Goal: Task Accomplishment & Management: Complete application form

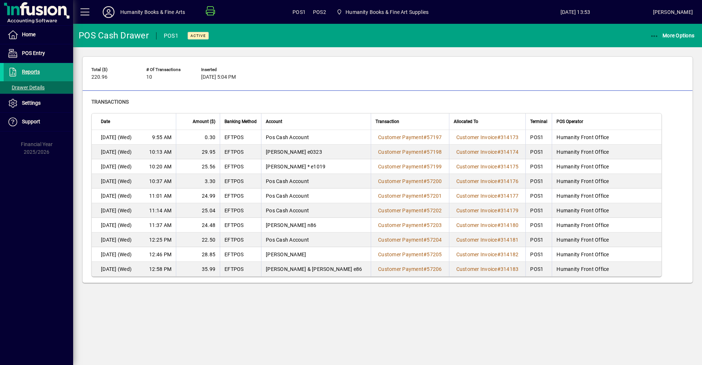
click at [29, 71] on span "Reports" at bounding box center [31, 72] width 18 height 6
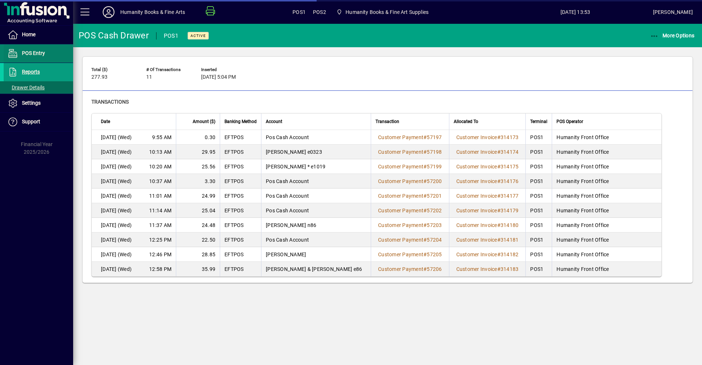
click at [34, 53] on span "POS Entry" at bounding box center [33, 53] width 23 height 6
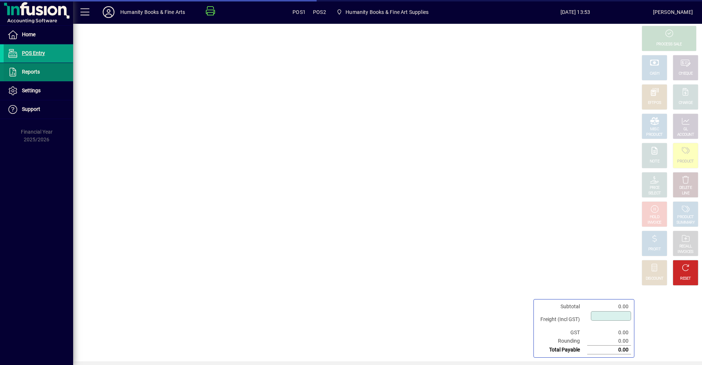
type input "****"
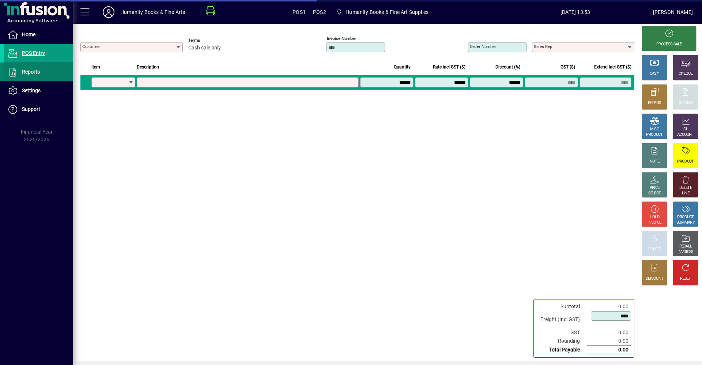
type input "**********"
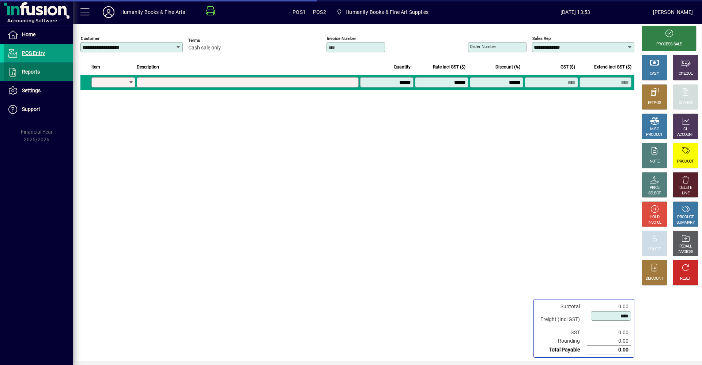
click at [33, 73] on span "Reports" at bounding box center [31, 72] width 18 height 6
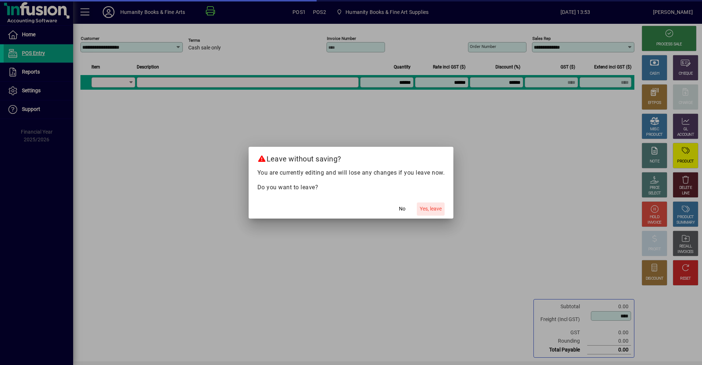
click at [420, 202] on span "button" at bounding box center [431, 209] width 28 height 18
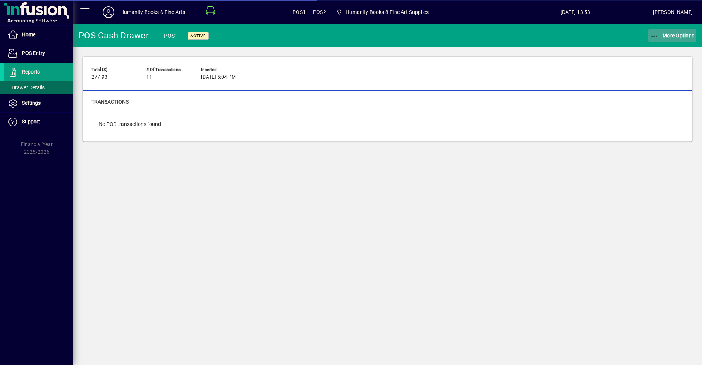
click at [658, 39] on icon "button" at bounding box center [654, 36] width 9 height 7
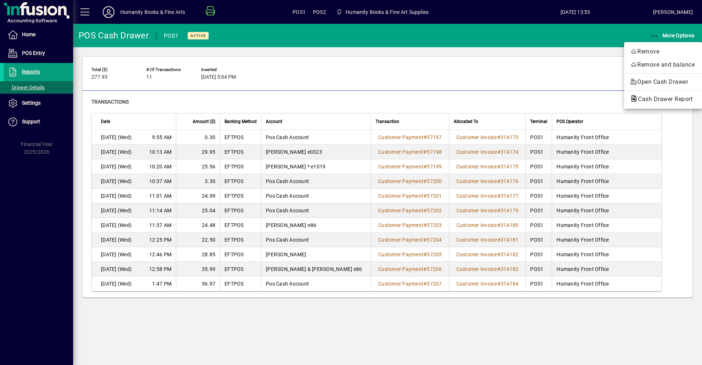
click at [672, 204] on div at bounding box center [351, 182] width 702 height 365
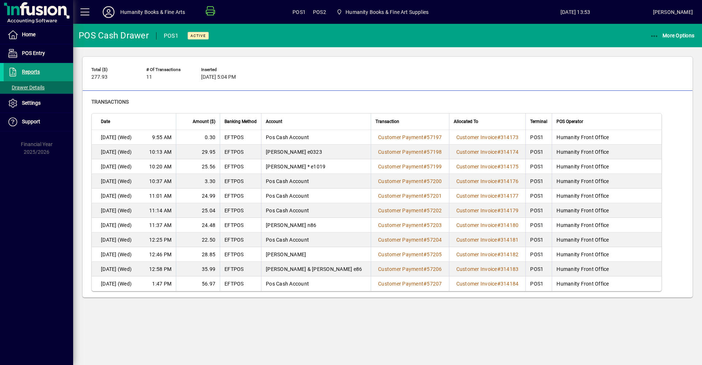
click at [28, 74] on span "Reports" at bounding box center [31, 72] width 18 height 6
click at [652, 36] on icon "button" at bounding box center [654, 36] width 9 height 7
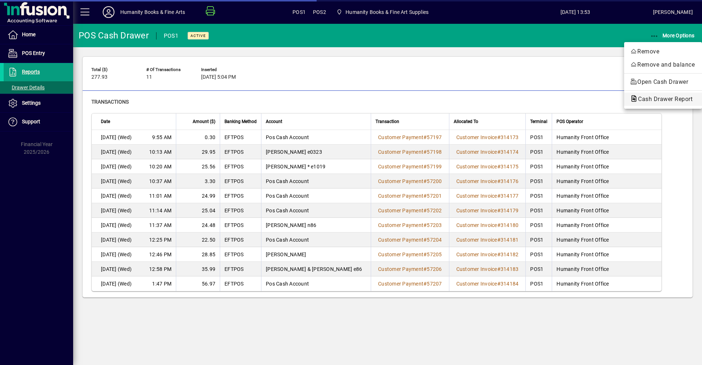
click at [657, 96] on span "Cash Drawer Report" at bounding box center [663, 98] width 66 height 7
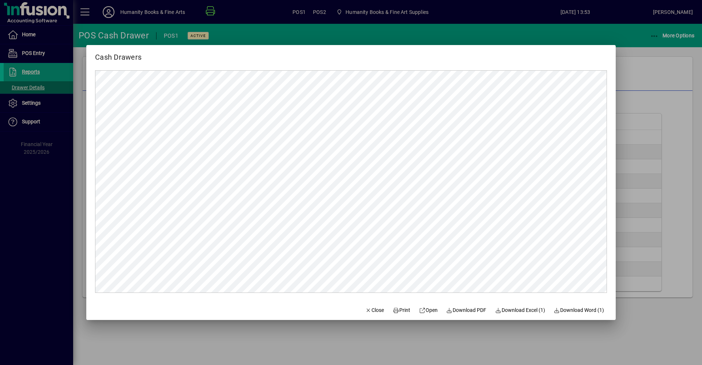
click at [647, 176] on div at bounding box center [351, 182] width 702 height 365
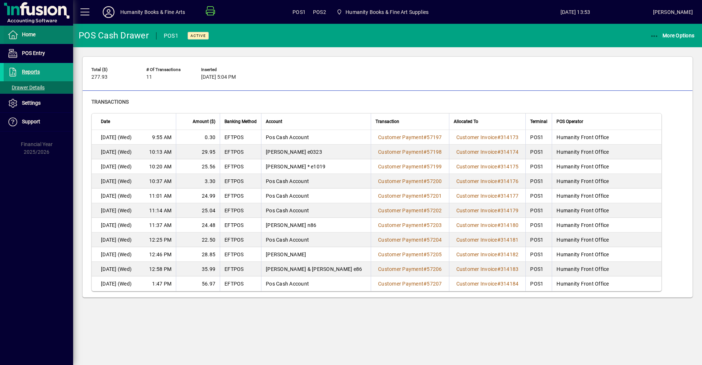
click at [31, 34] on span "Home" at bounding box center [29, 34] width 14 height 6
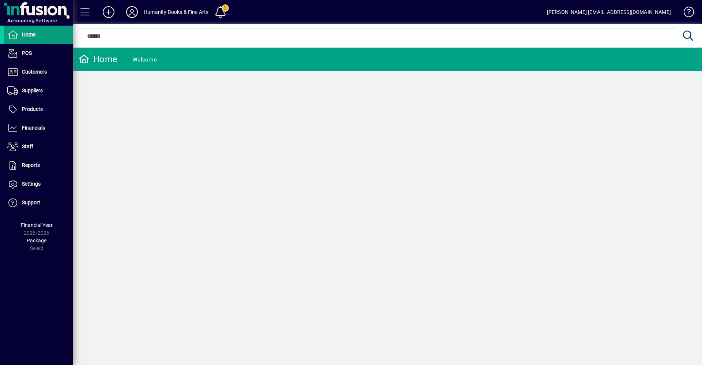
click at [90, 197] on div "Home Welcome" at bounding box center [387, 206] width 629 height 317
click at [33, 128] on span "Financials" at bounding box center [33, 128] width 23 height 6
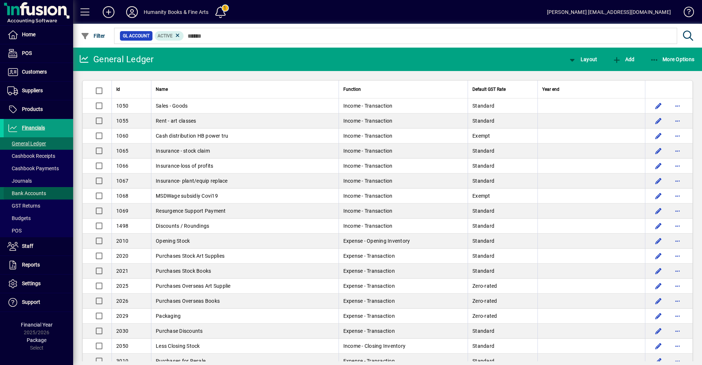
click at [35, 193] on span "Bank Accounts" at bounding box center [26, 193] width 39 height 6
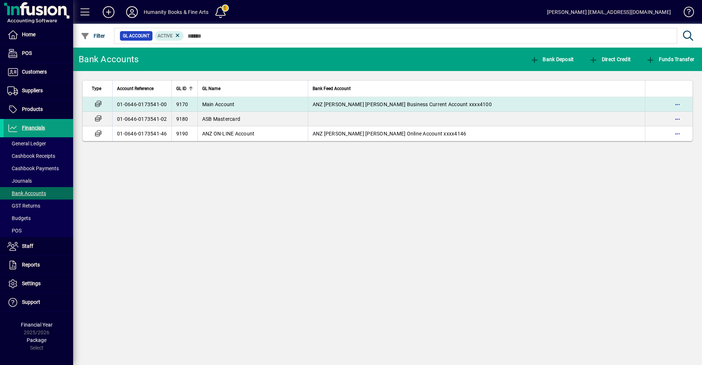
click at [231, 106] on span "Main Account" at bounding box center [218, 104] width 33 height 6
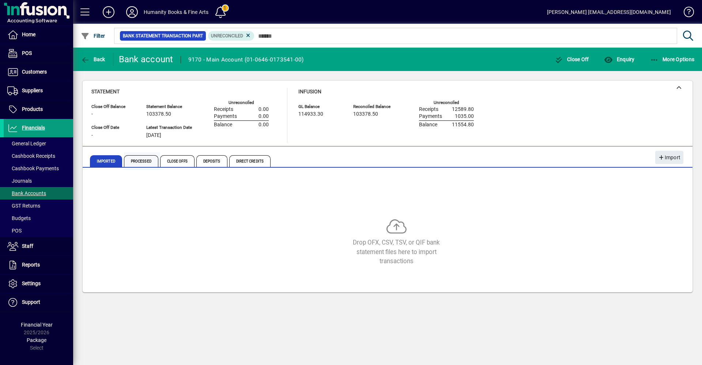
click at [147, 157] on span "Processed" at bounding box center [141, 161] width 34 height 12
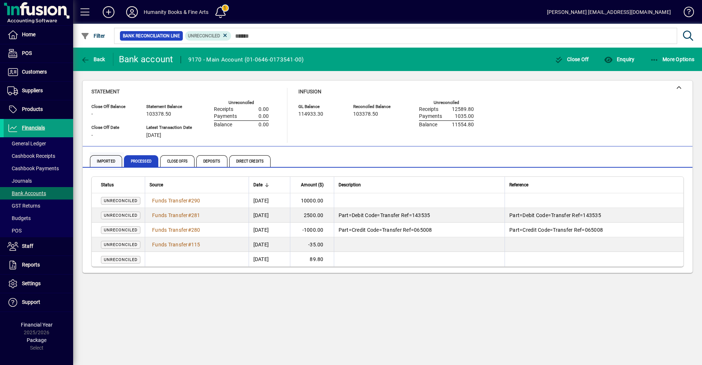
click at [93, 164] on span "Imported" at bounding box center [106, 161] width 32 height 12
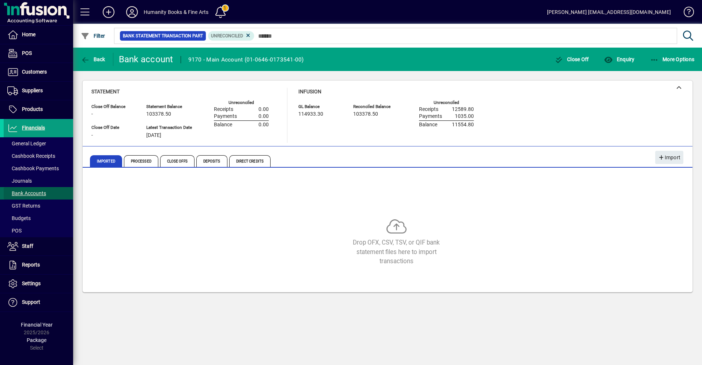
click at [25, 190] on span "Bank Accounts" at bounding box center [26, 193] width 39 height 6
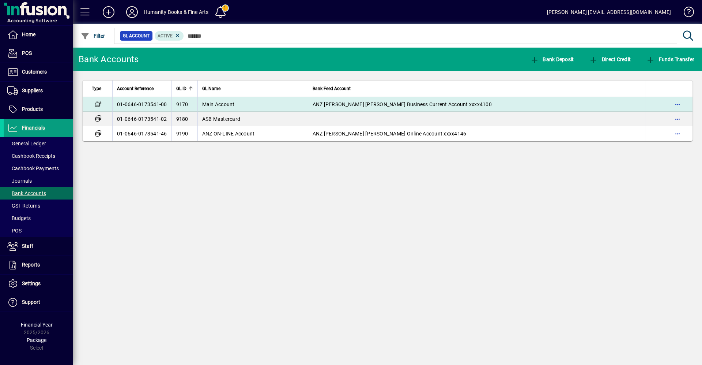
click at [211, 106] on span "Main Account" at bounding box center [218, 104] width 33 height 6
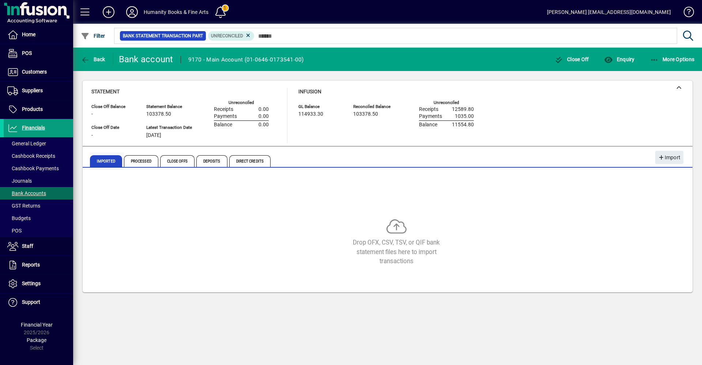
click at [98, 160] on span "Imported" at bounding box center [106, 161] width 32 height 12
drag, startPoint x: 45, startPoint y: 192, endPoint x: 103, endPoint y: 171, distance: 61.6
click at [45, 192] on span "Bank Accounts" at bounding box center [26, 193] width 39 height 6
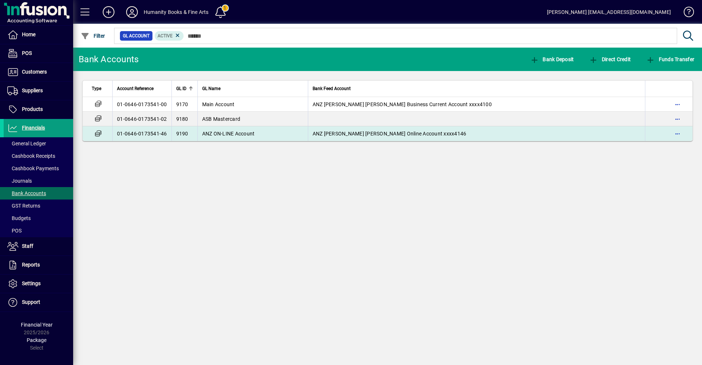
click at [219, 136] on span "ANZ ON-LINE Account" at bounding box center [228, 134] width 53 height 6
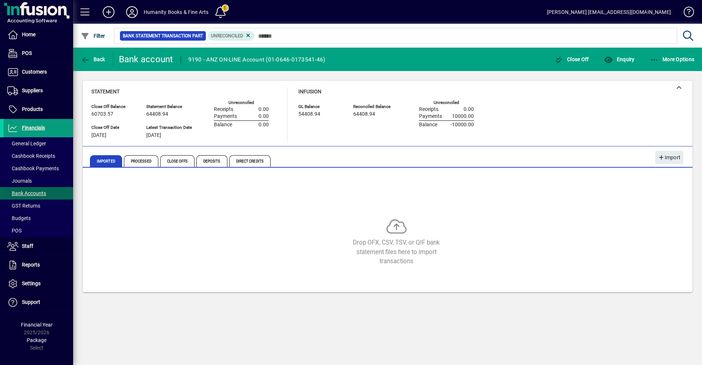
click at [47, 191] on span at bounding box center [38, 193] width 69 height 18
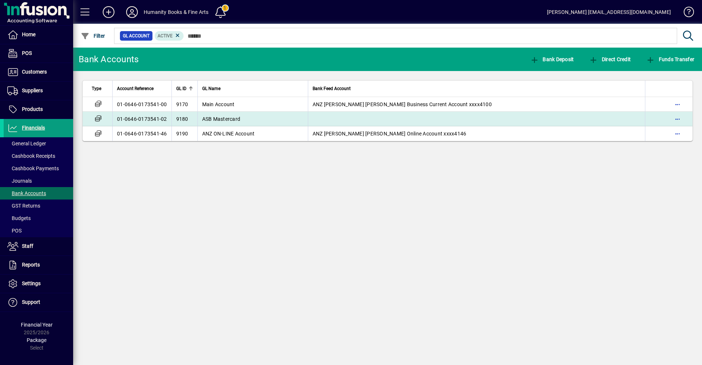
click at [221, 119] on span "ASB Mastercard" at bounding box center [221, 119] width 38 height 6
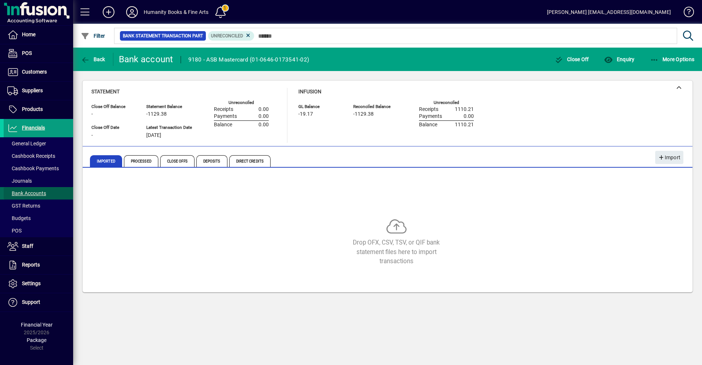
click at [28, 189] on span "Bank Accounts" at bounding box center [25, 193] width 42 height 8
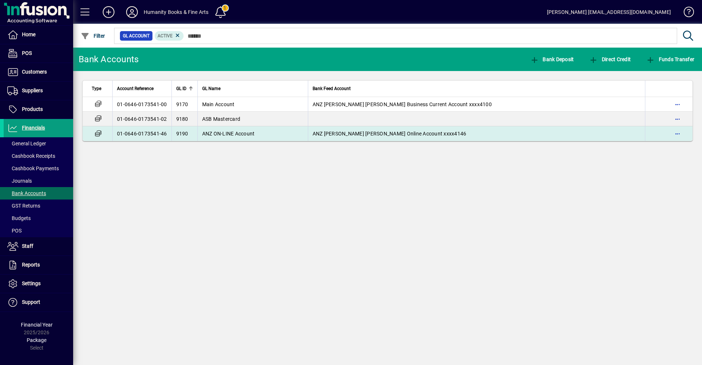
click at [224, 134] on span "ANZ ON-LINE Account" at bounding box center [228, 134] width 53 height 6
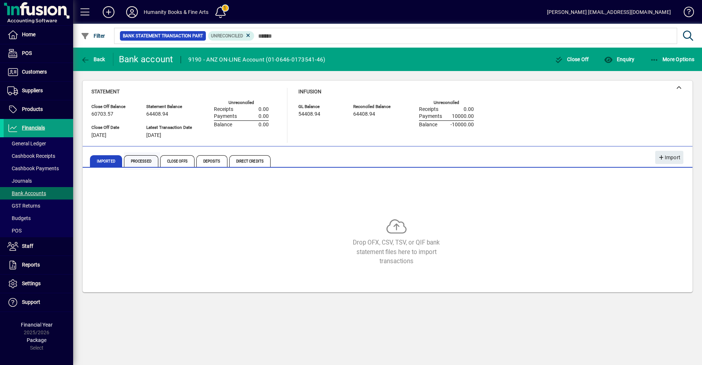
click at [146, 159] on span "Processed" at bounding box center [141, 161] width 34 height 12
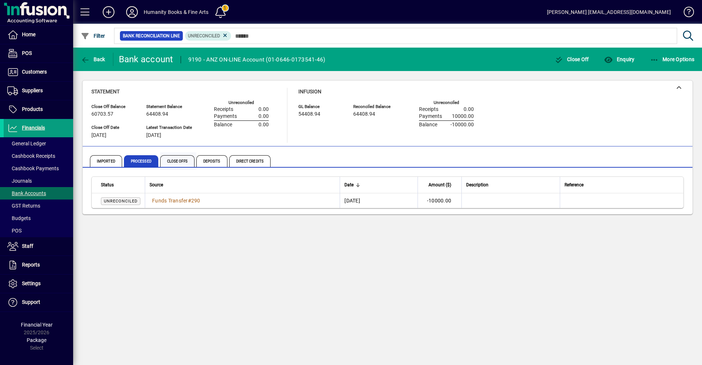
click at [178, 162] on span "Close Offs" at bounding box center [177, 161] width 34 height 12
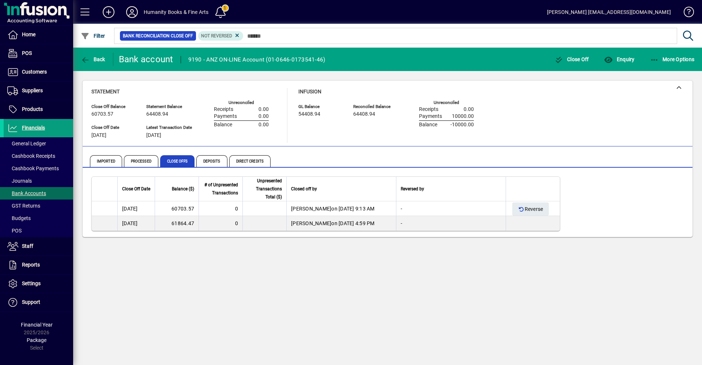
click at [415, 255] on div "Back Bank account 9190 - ANZ ON-LINE Account ([FINANCIAL_ID]) Close Off Enquiry…" at bounding box center [387, 206] width 629 height 317
click at [210, 161] on span "Deposits" at bounding box center [211, 161] width 31 height 12
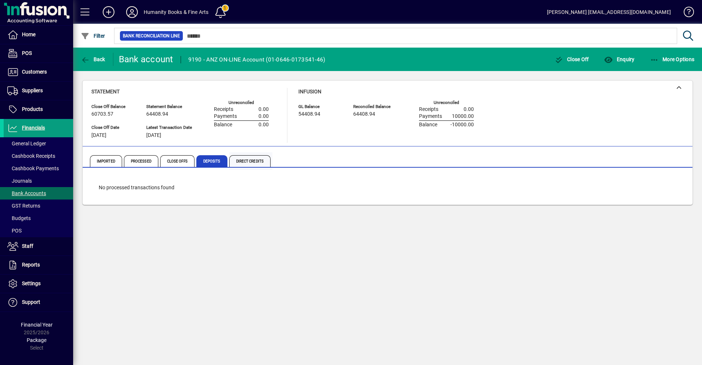
click at [248, 159] on span "Direct Credits" at bounding box center [249, 161] width 41 height 12
click at [189, 161] on span "Close Offs" at bounding box center [177, 161] width 34 height 12
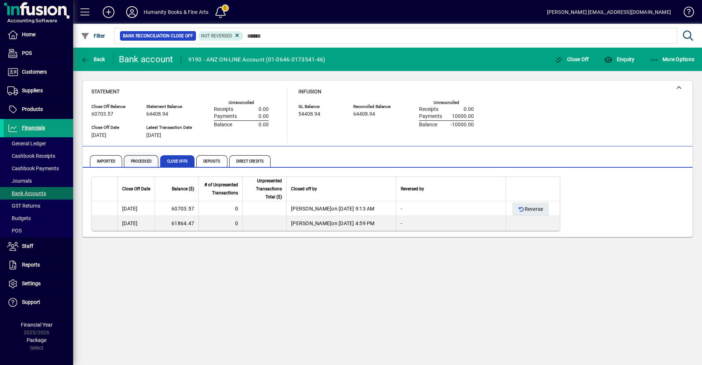
click at [149, 162] on span "Processed" at bounding box center [141, 161] width 34 height 12
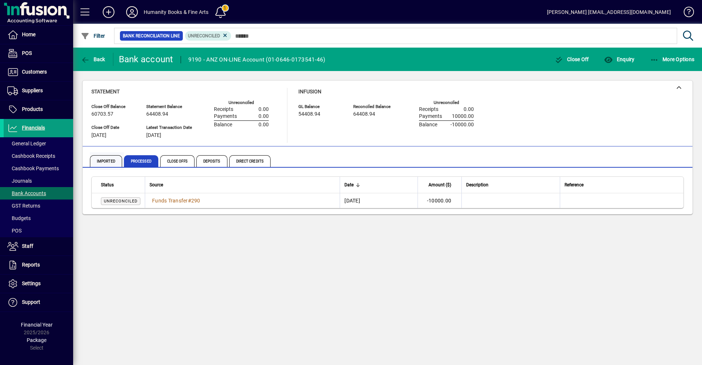
click at [115, 165] on span "Imported" at bounding box center [106, 161] width 32 height 12
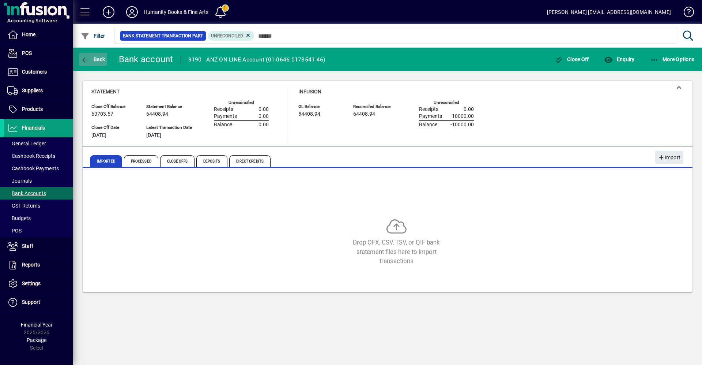
click at [80, 62] on span "button" at bounding box center [93, 59] width 28 height 18
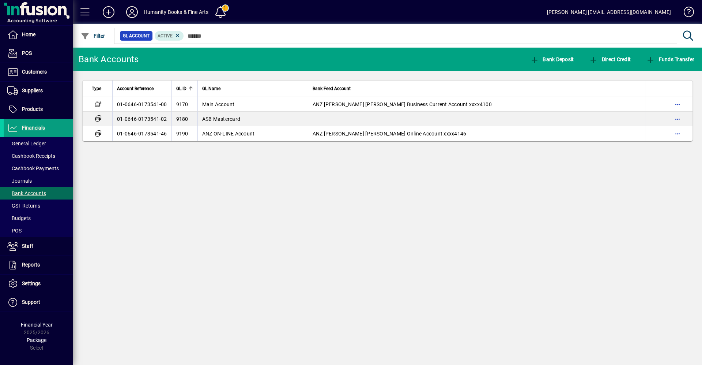
click at [188, 207] on div "Bank Accounts Bank Deposit Direct Credit Funds Transfer Type Account Reference …" at bounding box center [387, 206] width 629 height 317
click at [339, 178] on div "Bank Accounts Bank Deposit Direct Credit Funds Transfer Type Account Reference …" at bounding box center [387, 206] width 629 height 317
click at [608, 59] on span "Direct Credit" at bounding box center [610, 59] width 42 height 6
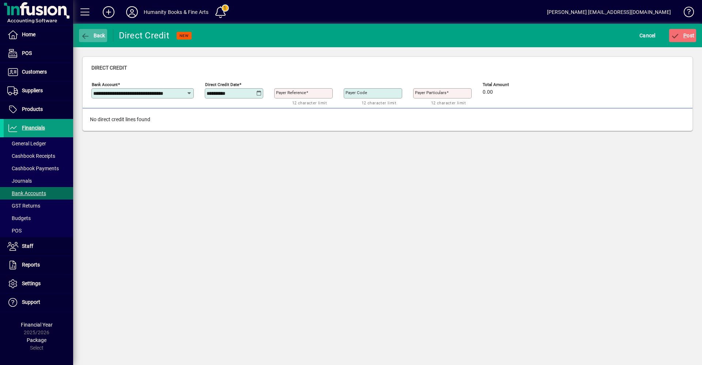
click at [80, 33] on span "button" at bounding box center [93, 36] width 28 height 18
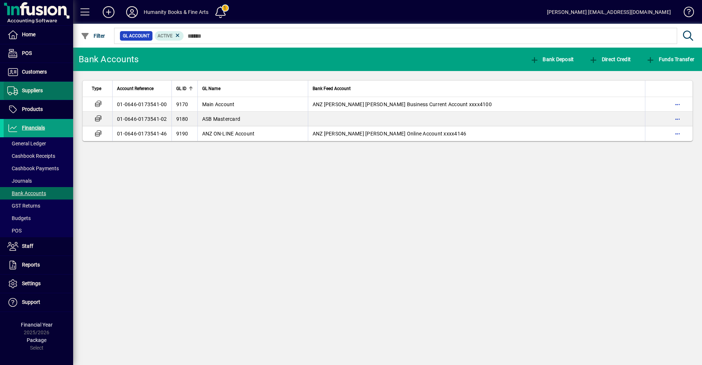
click at [42, 92] on span "Suppliers" at bounding box center [32, 90] width 21 height 6
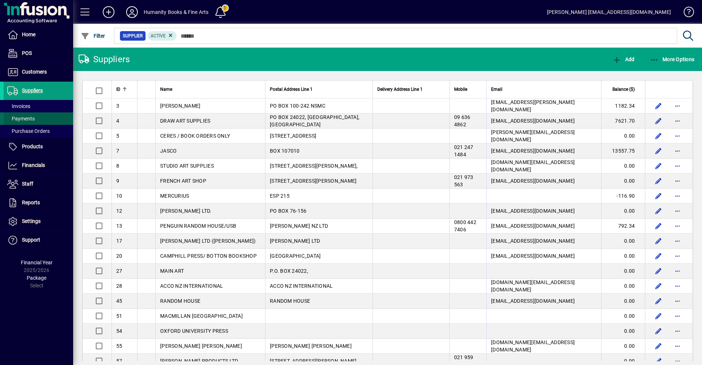
click at [27, 114] on span at bounding box center [38, 119] width 69 height 18
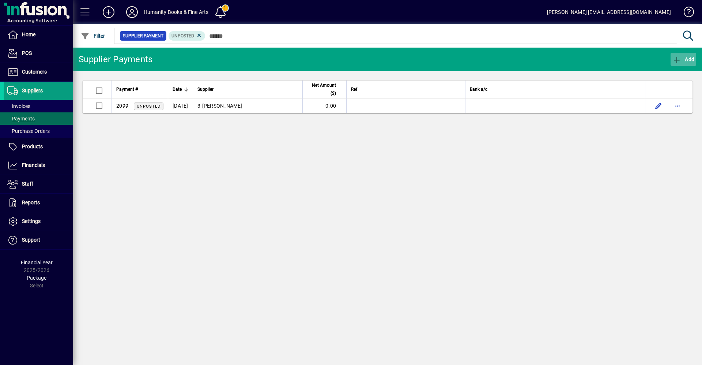
click at [675, 57] on icon "button" at bounding box center [677, 59] width 9 height 7
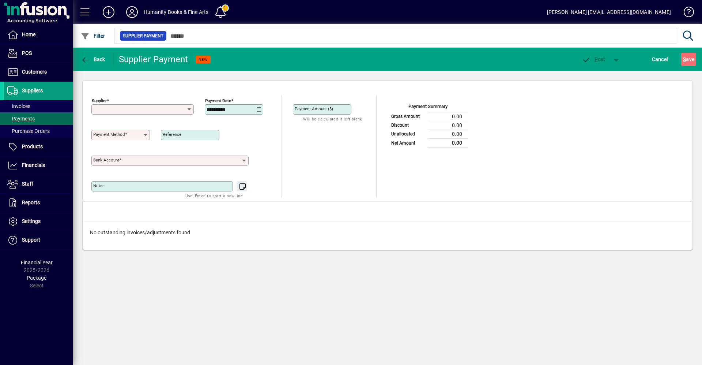
type input "**********"
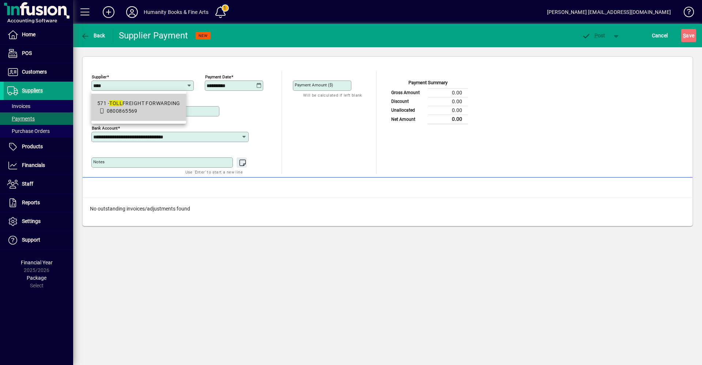
click at [172, 103] on div "571 - TOLL FREIGHT FORWARDING" at bounding box center [138, 103] width 83 height 8
type input "**********"
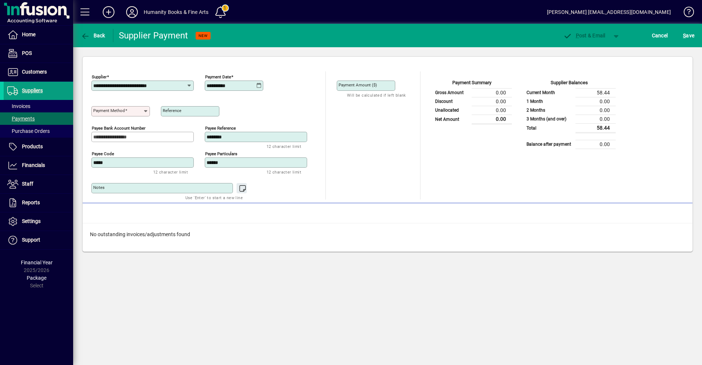
type input "**********"
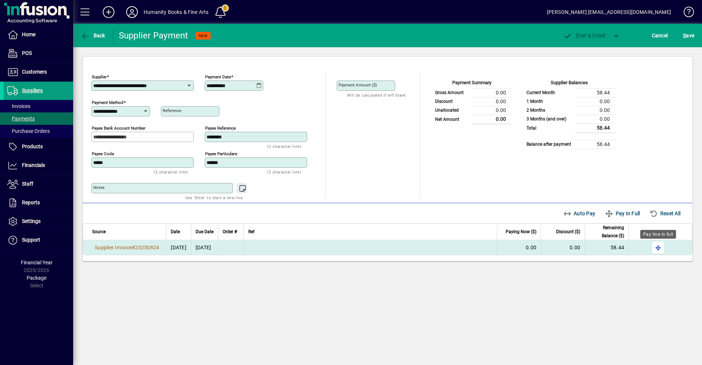
click at [656, 250] on span "button" at bounding box center [658, 247] width 18 height 18
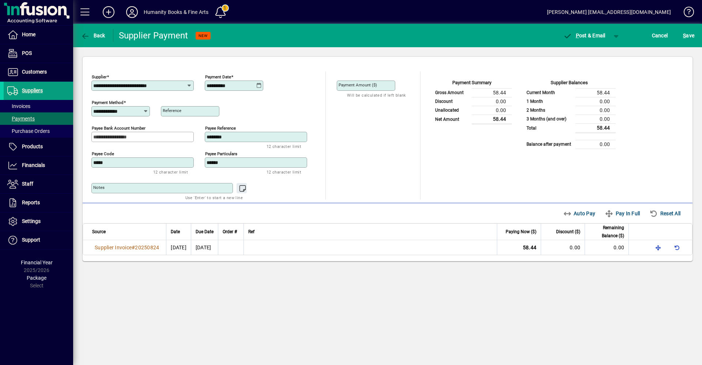
click at [256, 86] on icon at bounding box center [258, 86] width 5 height 6
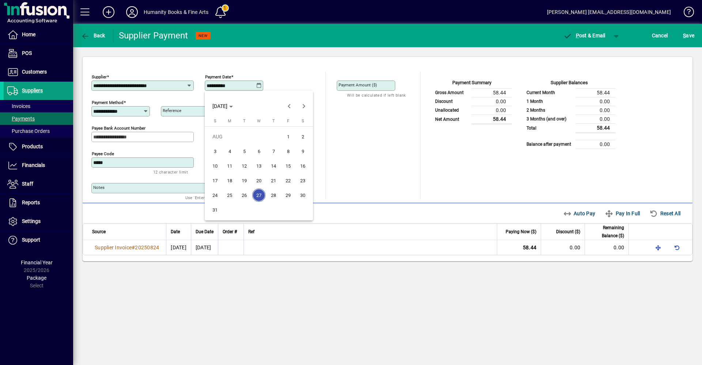
click at [290, 197] on span "29" at bounding box center [288, 194] width 13 height 13
type input "**********"
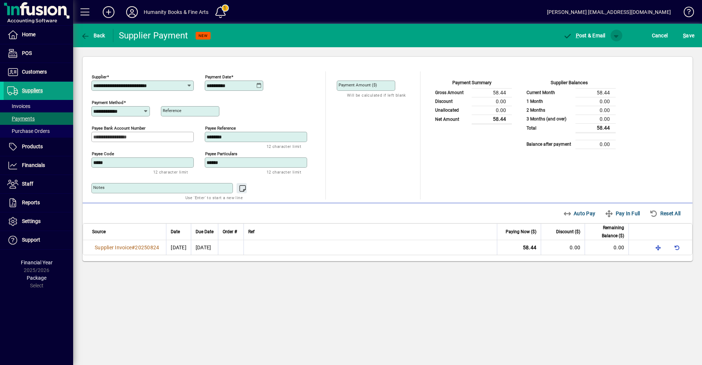
click at [614, 34] on span "button" at bounding box center [617, 36] width 18 height 18
click at [584, 52] on icon "button" at bounding box center [585, 51] width 9 height 7
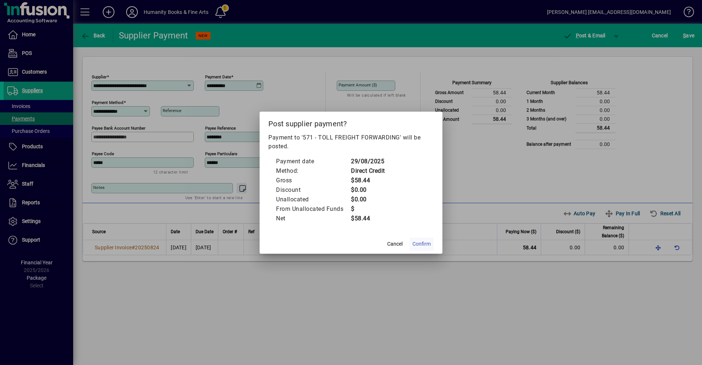
click at [419, 243] on span "Confirm" at bounding box center [422, 244] width 18 height 8
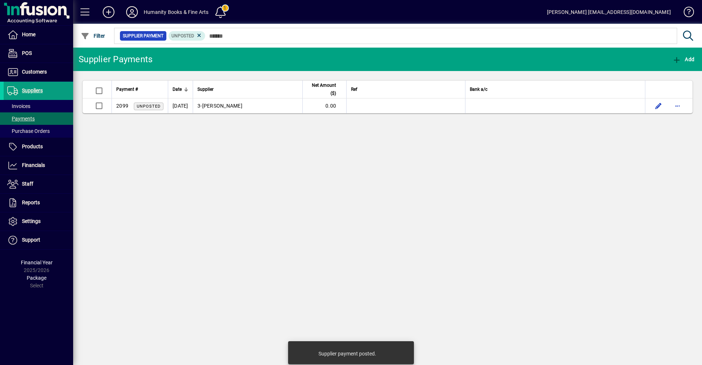
click at [246, 246] on div "Supplier Payments Add Payment # Date Supplier Net Amount ($) Ref Bank a/c 2099 …" at bounding box center [387, 206] width 629 height 317
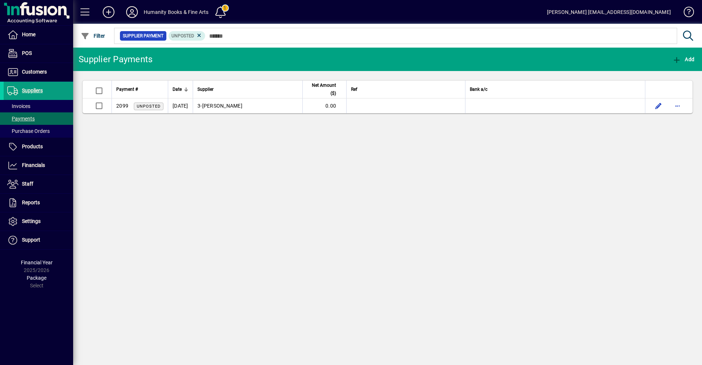
click at [332, 260] on div "Supplier Payments Add Payment # Date Supplier Net Amount ($) Ref Bank a/c 2099 …" at bounding box center [387, 206] width 629 height 317
drag, startPoint x: 28, startPoint y: 148, endPoint x: 106, endPoint y: 99, distance: 93.0
click at [27, 147] on span "Products" at bounding box center [32, 146] width 21 height 6
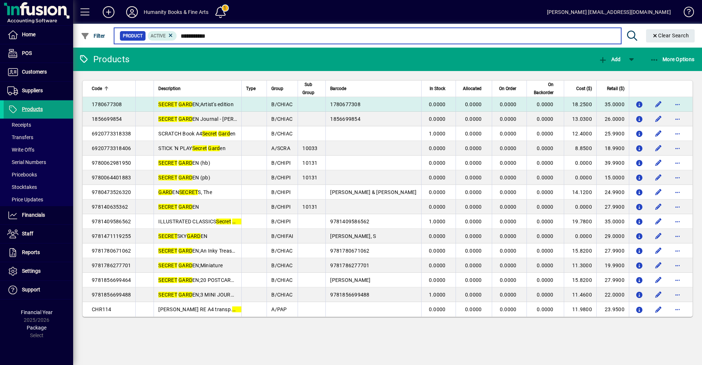
type input "**********"
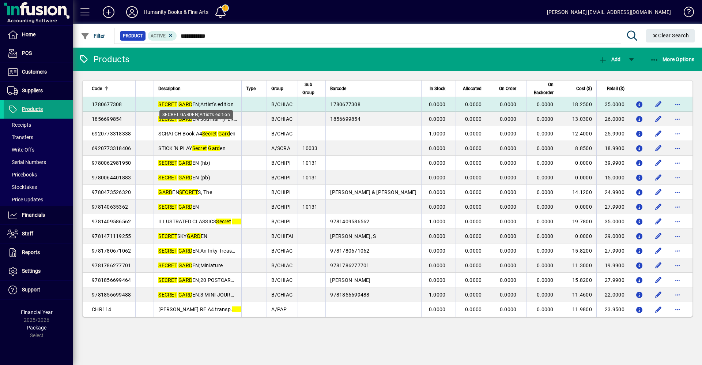
click at [207, 105] on span "SECRET GARD EN;Artist's edition" at bounding box center [195, 104] width 75 height 6
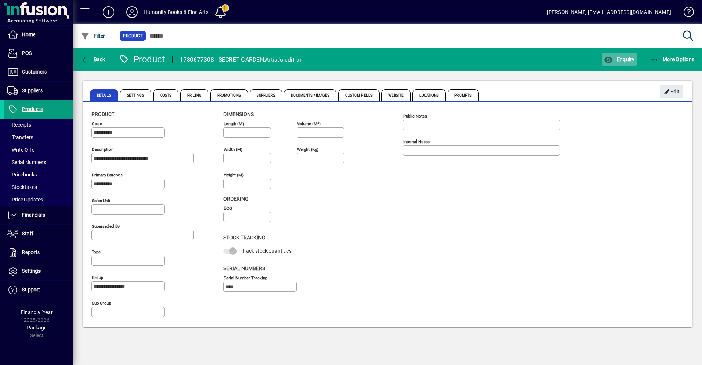
click at [620, 57] on span "Enquiry" at bounding box center [619, 59] width 30 height 6
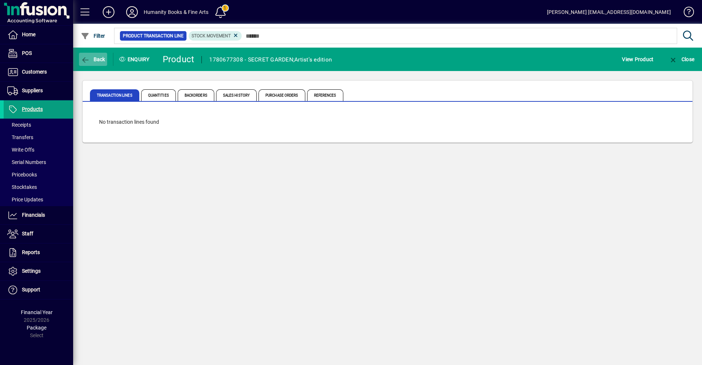
click at [90, 58] on span "Back" at bounding box center [93, 59] width 25 height 6
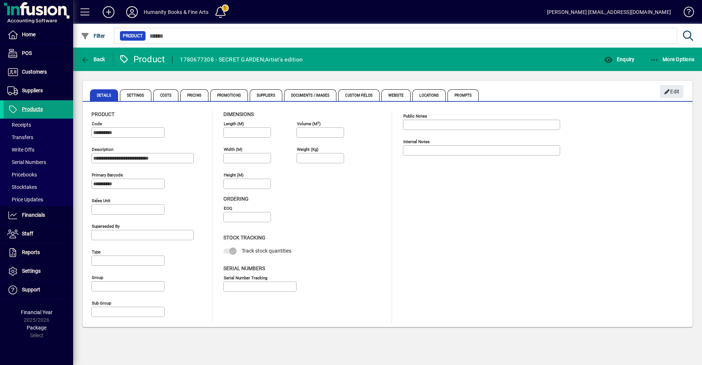
type input "**********"
type input "****"
click at [617, 60] on span "Enquiry" at bounding box center [619, 59] width 30 height 6
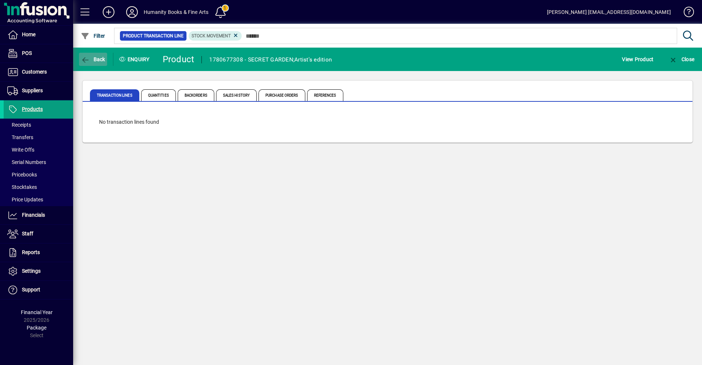
click at [94, 58] on span "Back" at bounding box center [93, 59] width 25 height 6
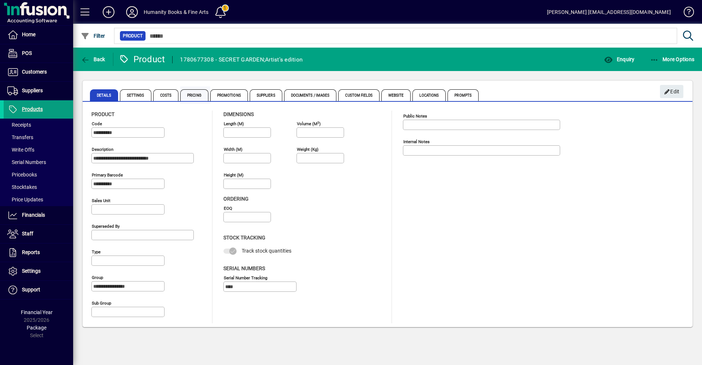
click at [200, 99] on span "Pricing" at bounding box center [194, 95] width 28 height 12
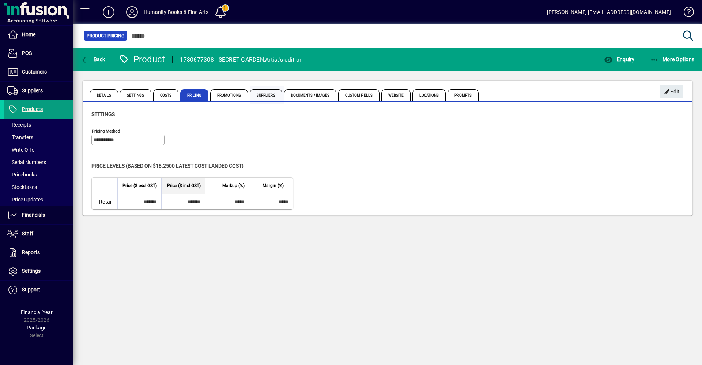
click at [254, 93] on span "Suppliers" at bounding box center [266, 95] width 33 height 12
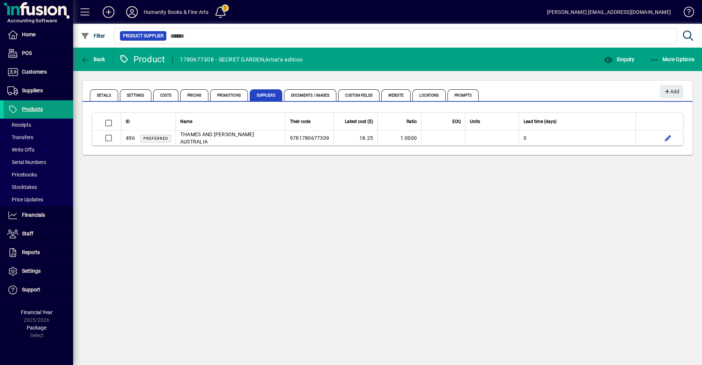
click at [77, 61] on div "Back" at bounding box center [93, 59] width 40 height 13
click at [624, 61] on span "Enquiry" at bounding box center [619, 59] width 30 height 6
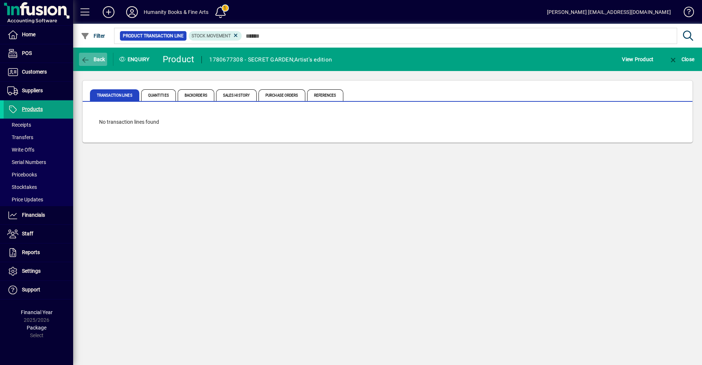
click at [89, 59] on icon "button" at bounding box center [85, 59] width 9 height 7
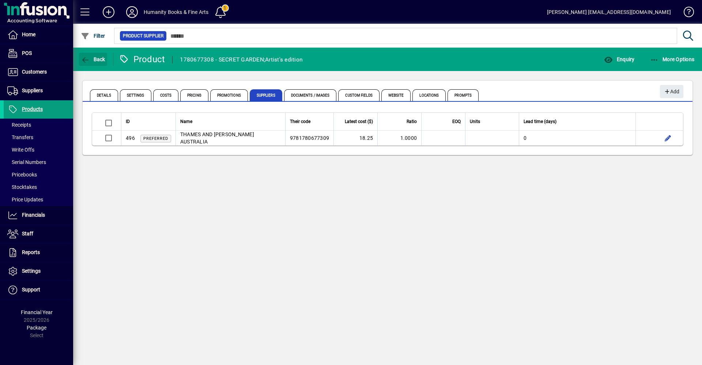
click at [89, 59] on icon "button" at bounding box center [85, 59] width 9 height 7
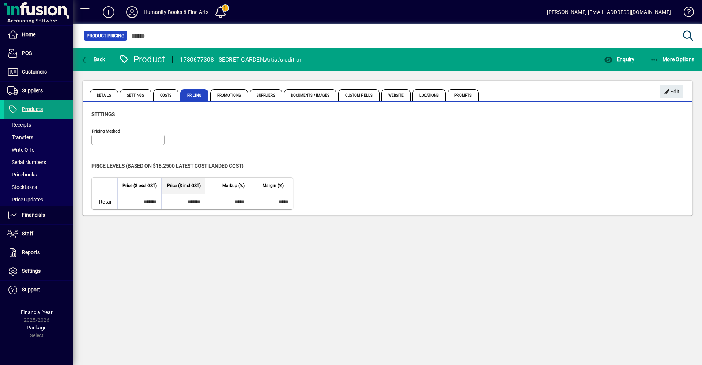
type input "**********"
click at [86, 61] on icon "button" at bounding box center [85, 59] width 9 height 7
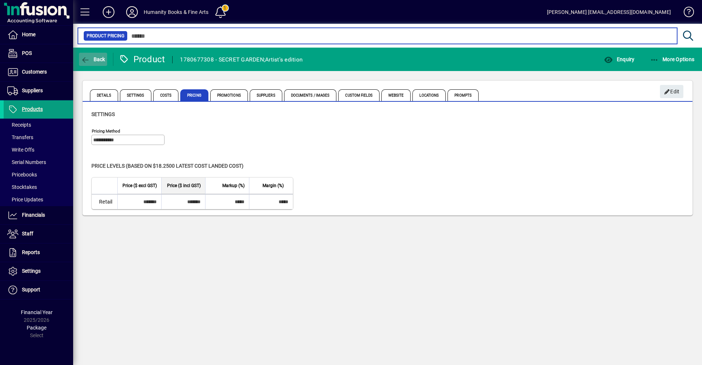
type input "**********"
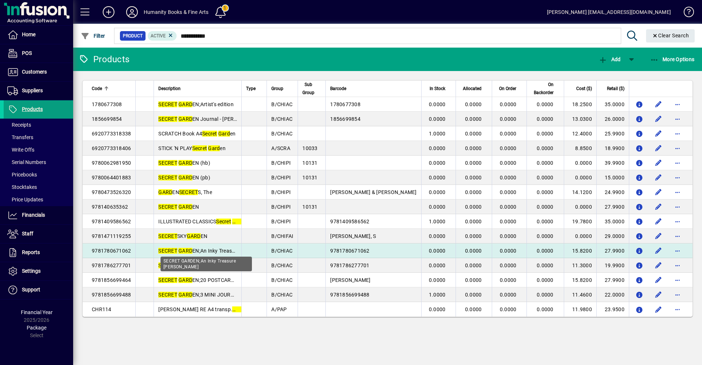
click at [211, 252] on span "SECRET GARD EN;An Inky Treasure [PERSON_NAME]" at bounding box center [219, 251] width 123 height 6
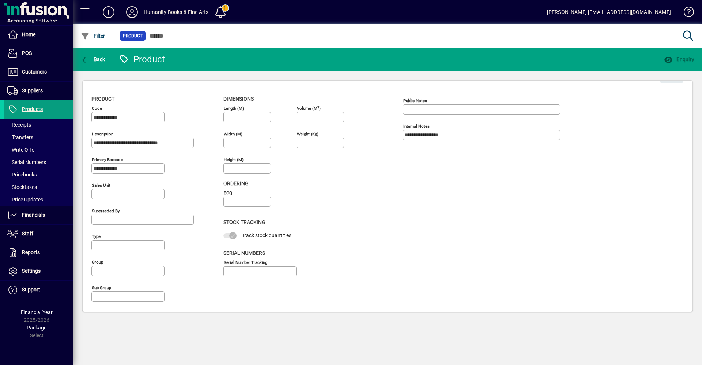
type input "**********"
type input "****"
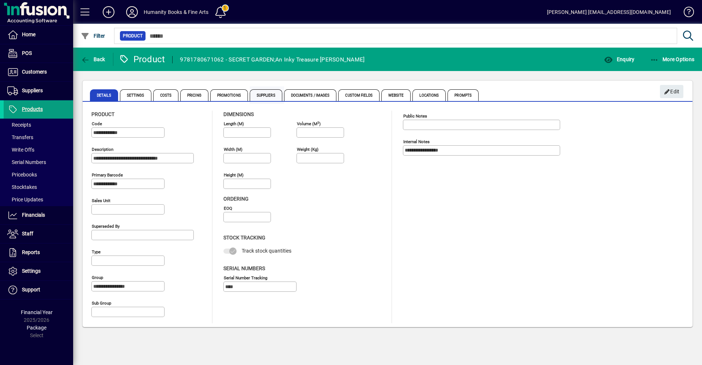
click at [268, 93] on span "Suppliers" at bounding box center [266, 95] width 33 height 12
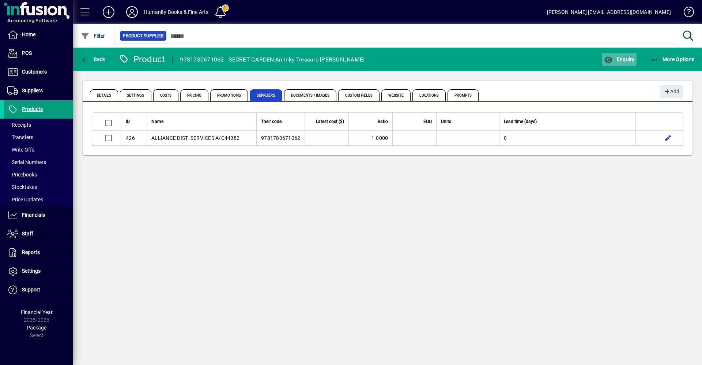
click at [621, 60] on span "Enquiry" at bounding box center [619, 59] width 30 height 6
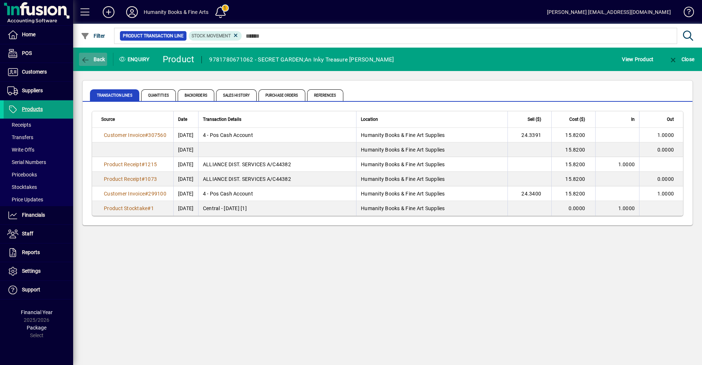
click at [91, 59] on span "Back" at bounding box center [93, 59] width 25 height 6
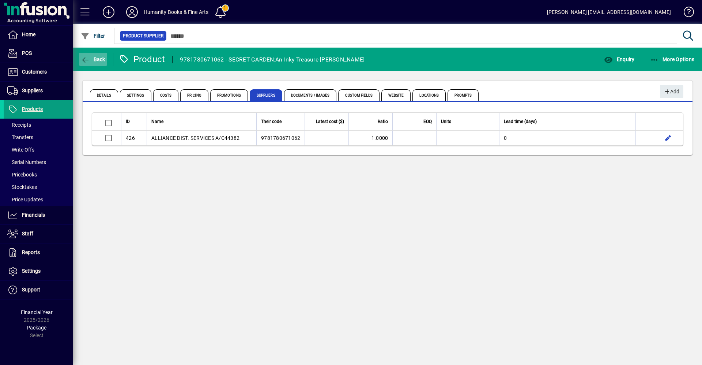
click at [86, 60] on icon "button" at bounding box center [85, 59] width 9 height 7
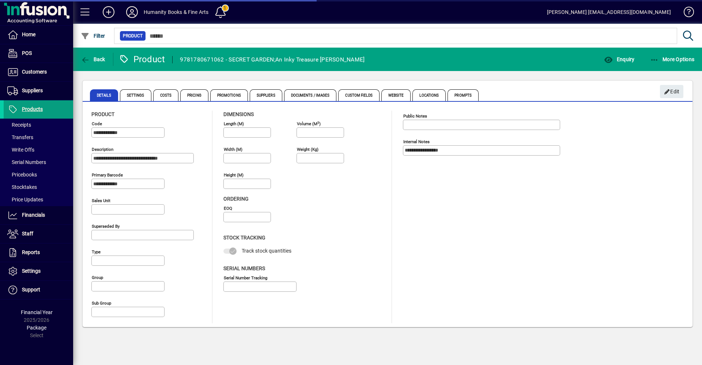
type input "**********"
type input "****"
click at [78, 61] on div "Back" at bounding box center [93, 59] width 40 height 13
click at [86, 62] on icon "button" at bounding box center [85, 59] width 9 height 7
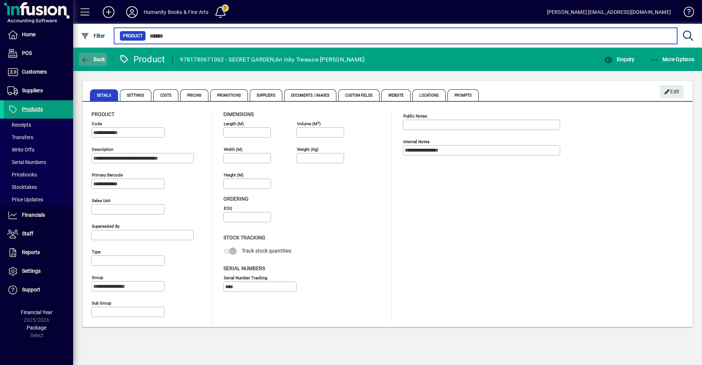
type input "****"
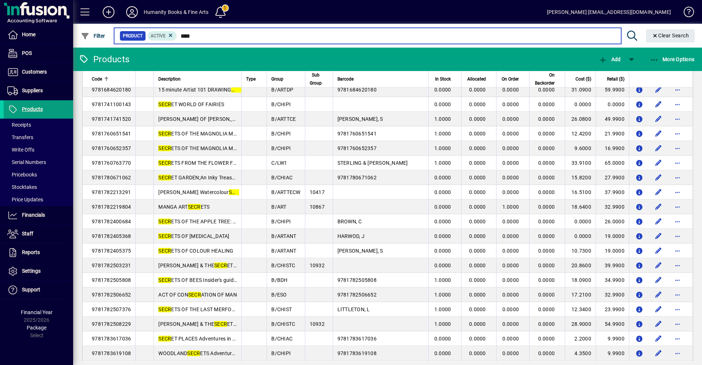
scroll to position [914, 0]
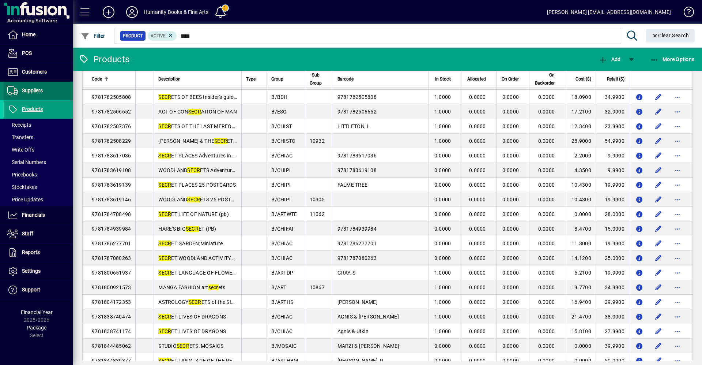
click at [28, 91] on span "Suppliers" at bounding box center [32, 90] width 21 height 6
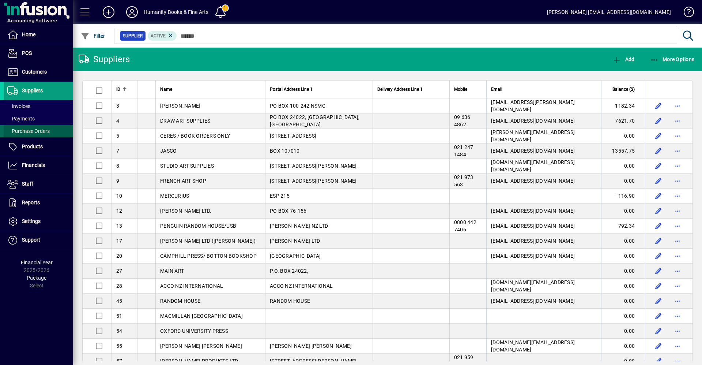
click at [30, 132] on span "Purchase Orders" at bounding box center [28, 131] width 42 height 6
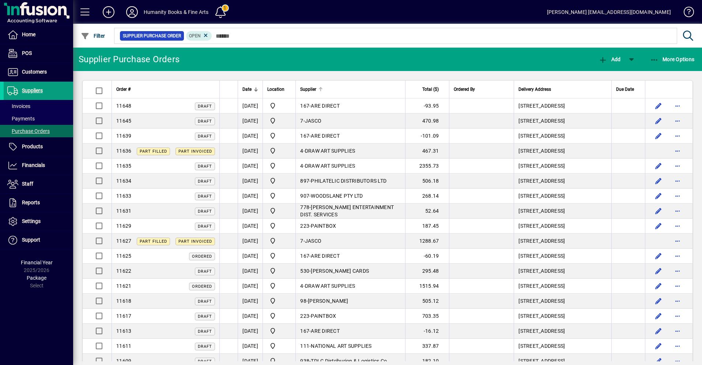
click at [316, 88] on span "Supplier" at bounding box center [308, 89] width 16 height 8
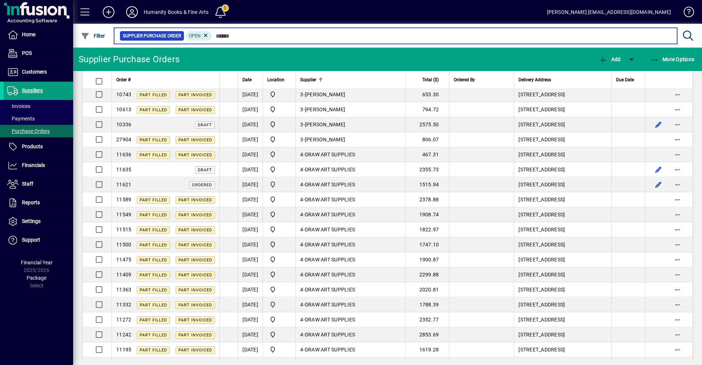
scroll to position [183, 0]
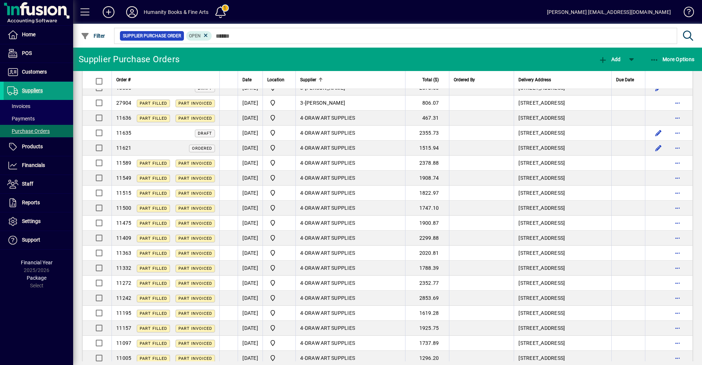
click at [331, 77] on div "Supplier" at bounding box center [350, 80] width 101 height 8
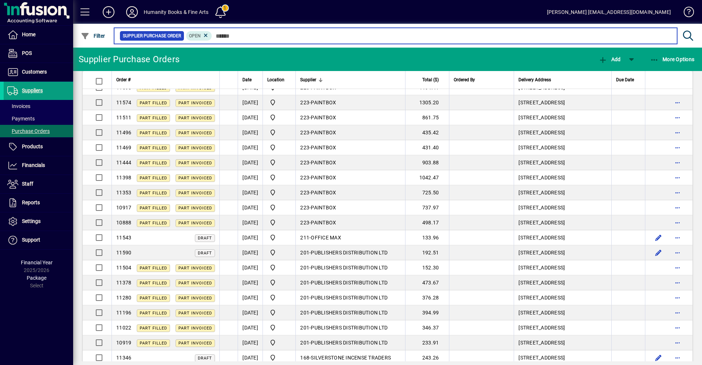
scroll to position [549, 0]
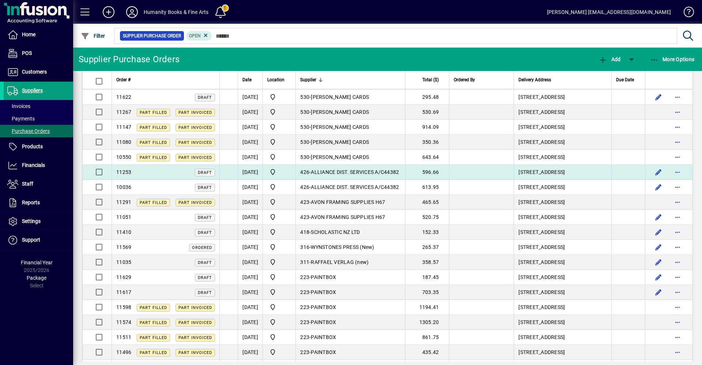
click at [334, 169] on span "ALLIANCE DIST. SERVICES A/C44382" at bounding box center [355, 172] width 88 height 6
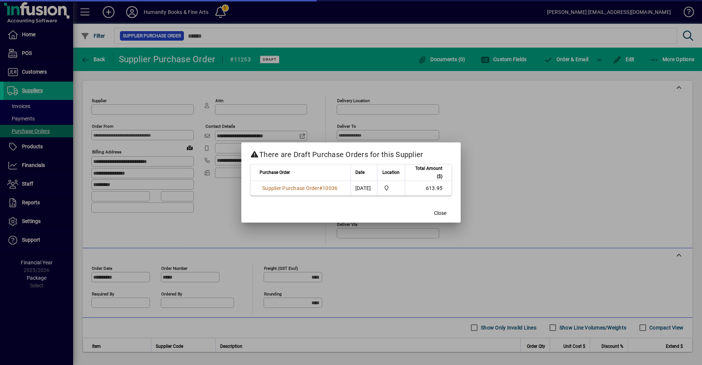
type input "**********"
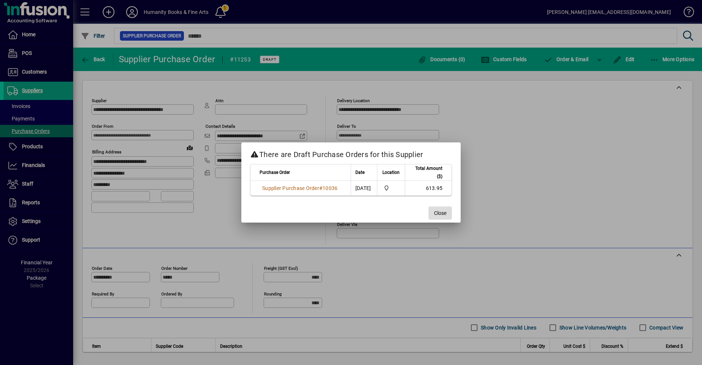
click at [432, 206] on span "button" at bounding box center [440, 213] width 23 height 18
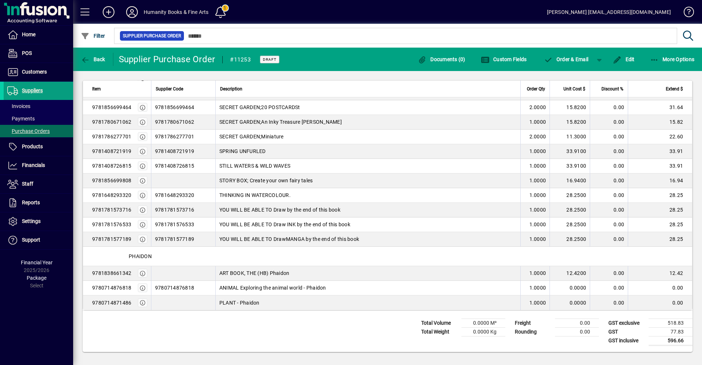
scroll to position [422, 0]
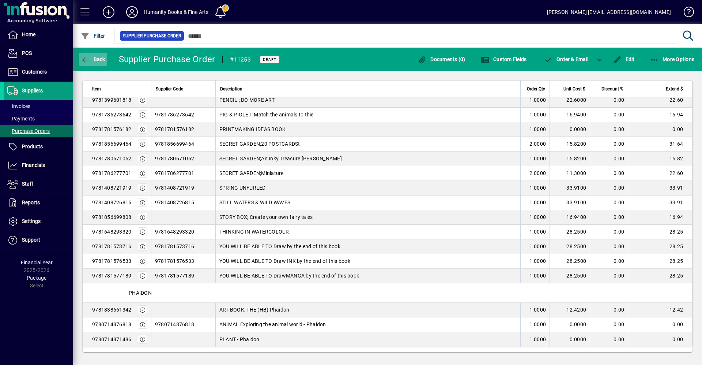
click at [79, 58] on span "button" at bounding box center [93, 59] width 28 height 18
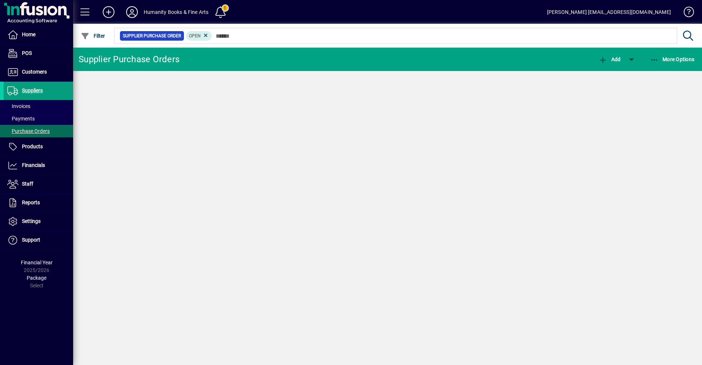
click at [79, 58] on div "Supplier Purchase Orders" at bounding box center [129, 59] width 101 height 12
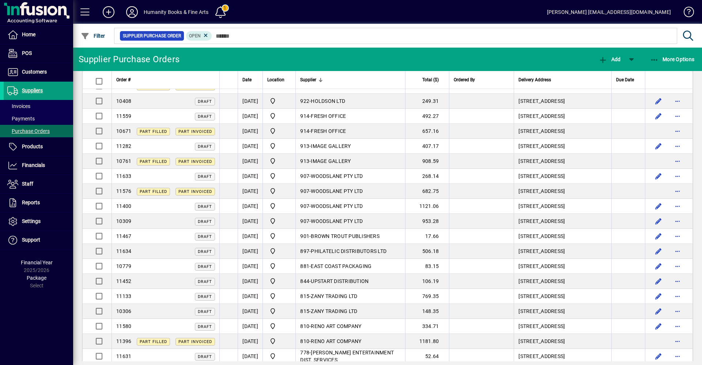
scroll to position [293, 0]
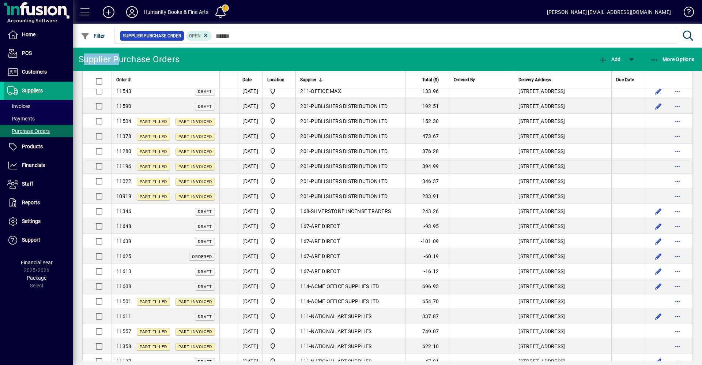
scroll to position [1134, 0]
